Goal: Task Accomplishment & Management: Use online tool/utility

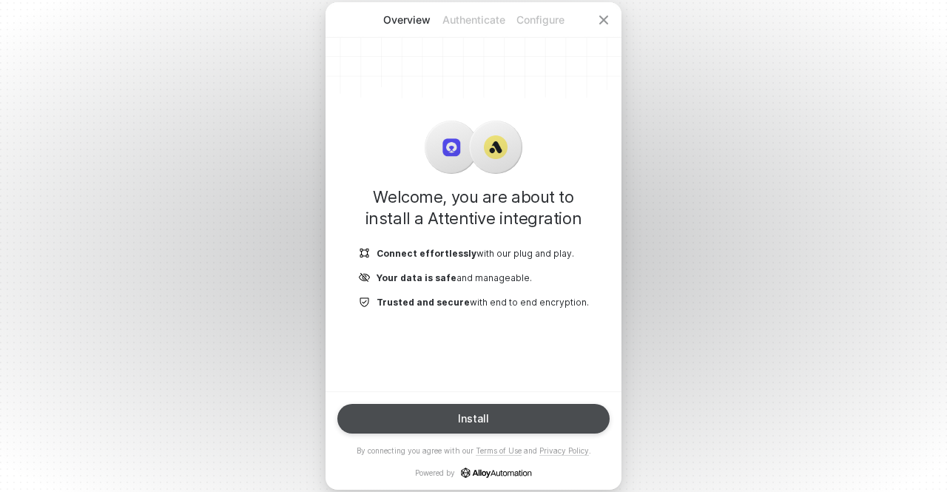
click at [440, 414] on button "Install" at bounding box center [474, 419] width 272 height 30
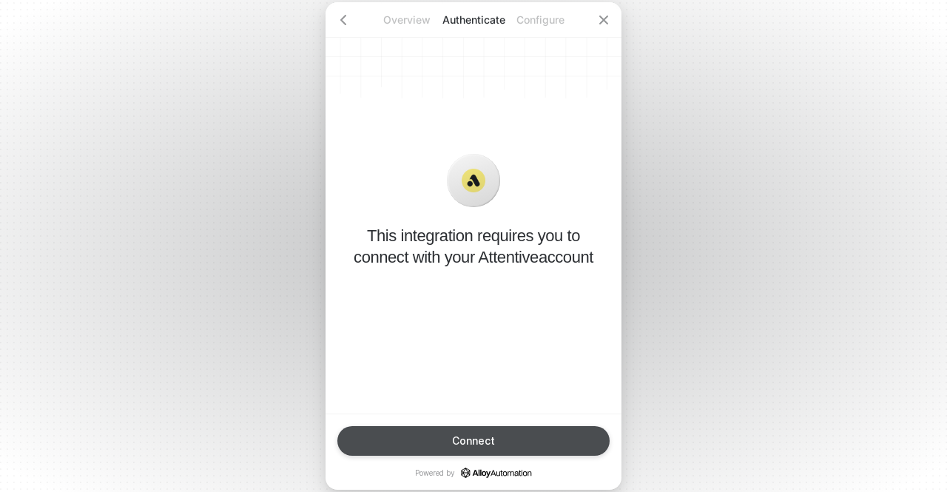
click at [439, 429] on button "Connect" at bounding box center [474, 441] width 272 height 30
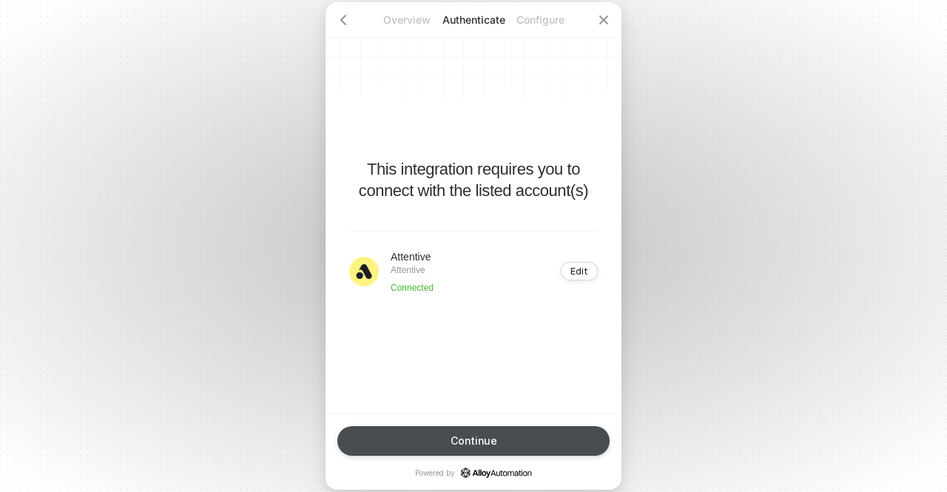
click at [444, 431] on button "Continue" at bounding box center [474, 441] width 272 height 30
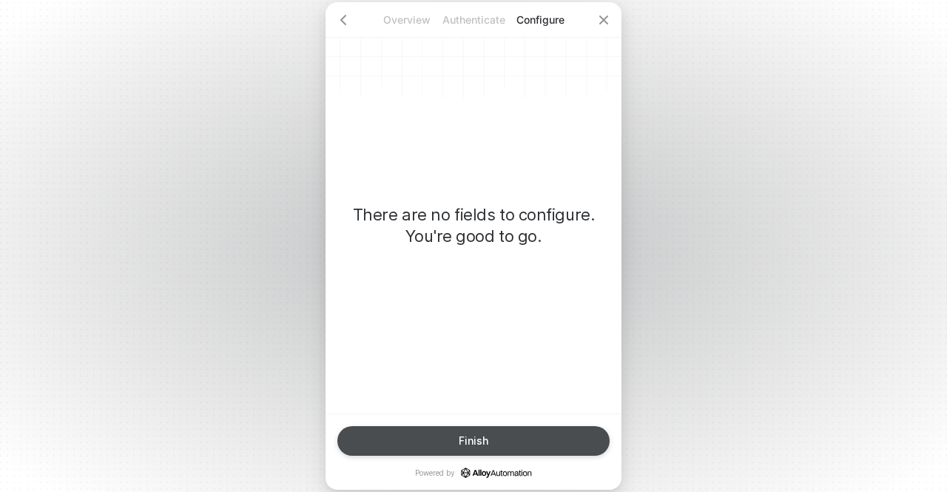
click at [444, 430] on button "Finish" at bounding box center [474, 441] width 272 height 30
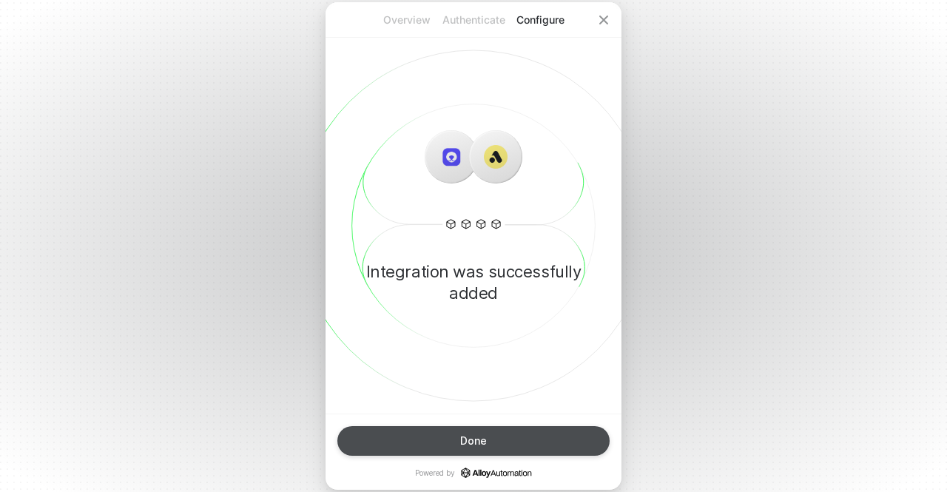
click at [457, 435] on button "Done" at bounding box center [474, 441] width 272 height 30
click at [434, 437] on button "Done" at bounding box center [474, 441] width 272 height 30
click at [517, 440] on button "Done" at bounding box center [474, 441] width 272 height 30
